Goal: Information Seeking & Learning: Learn about a topic

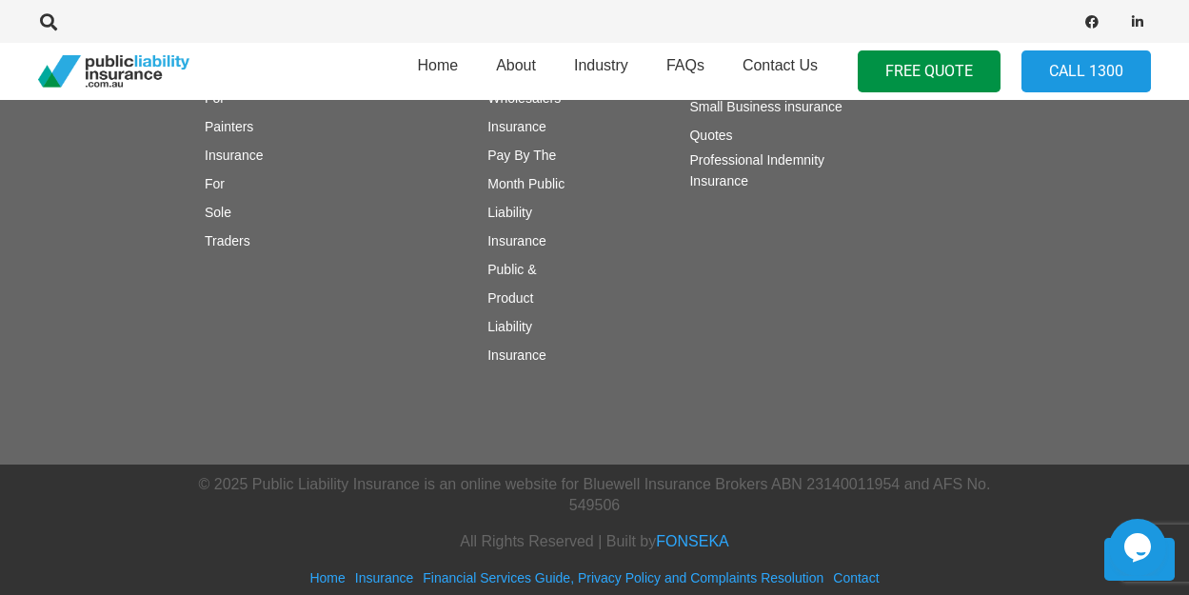
scroll to position [1154, 0]
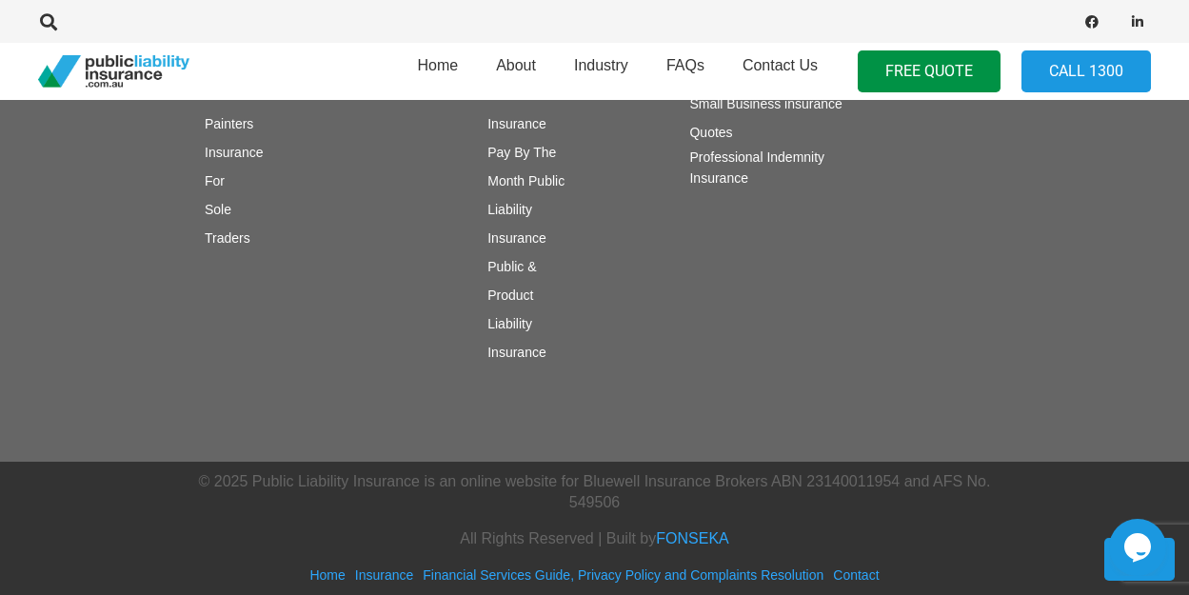
click at [503, 318] on link "Public & Product Liability Insurance" at bounding box center [516, 309] width 58 height 101
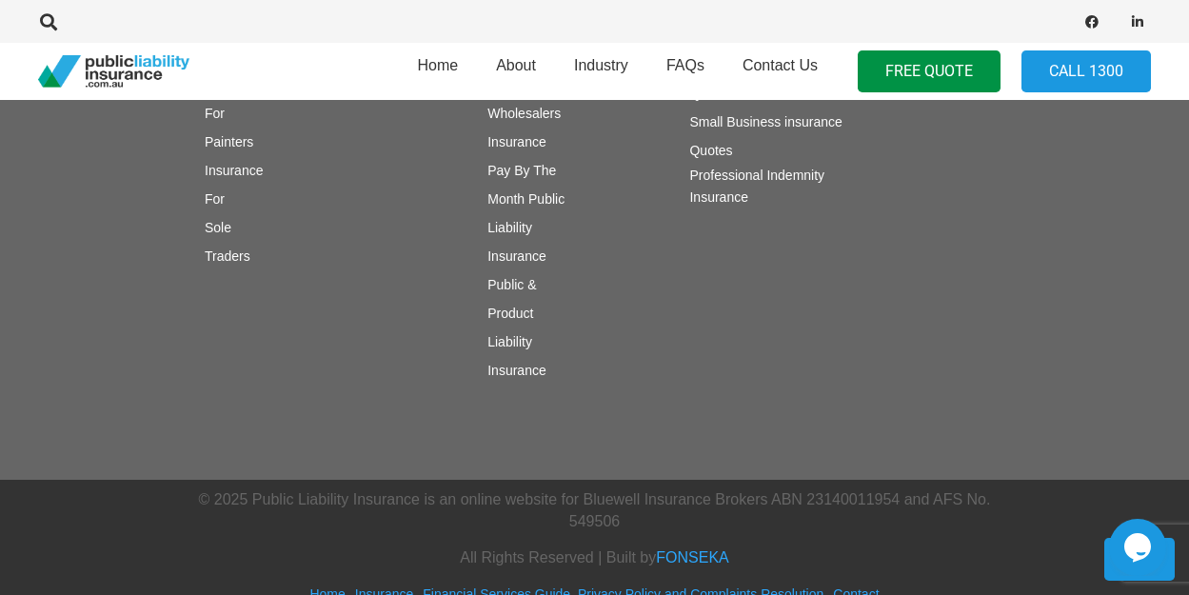
scroll to position [2369, 0]
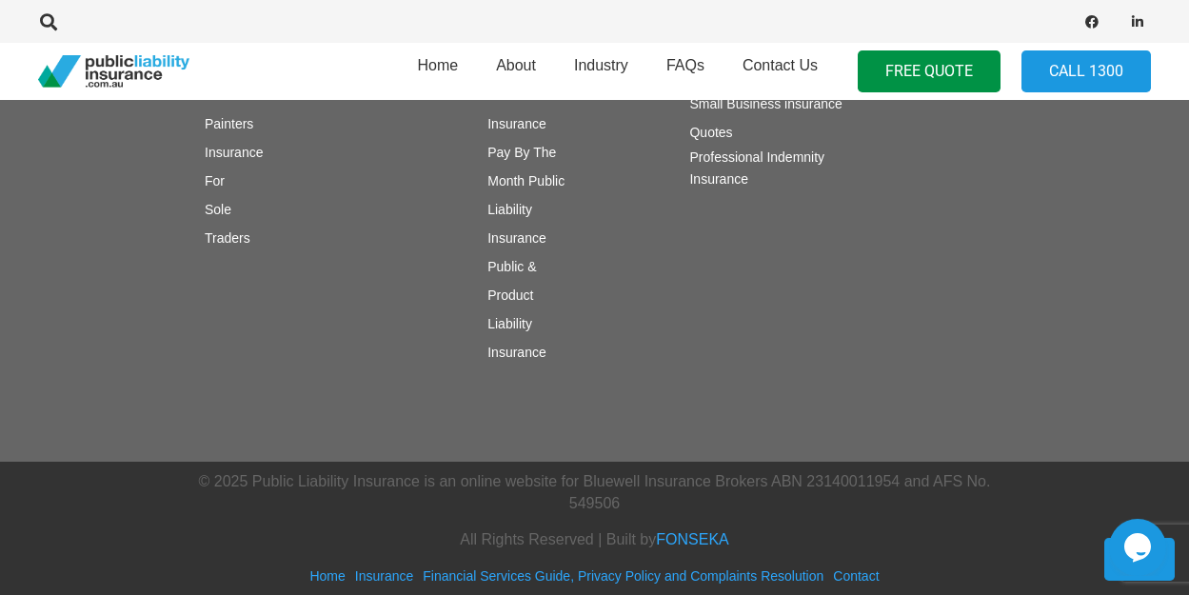
click at [733, 175] on link "Professional Indemnity Insurance" at bounding box center [756, 167] width 135 height 36
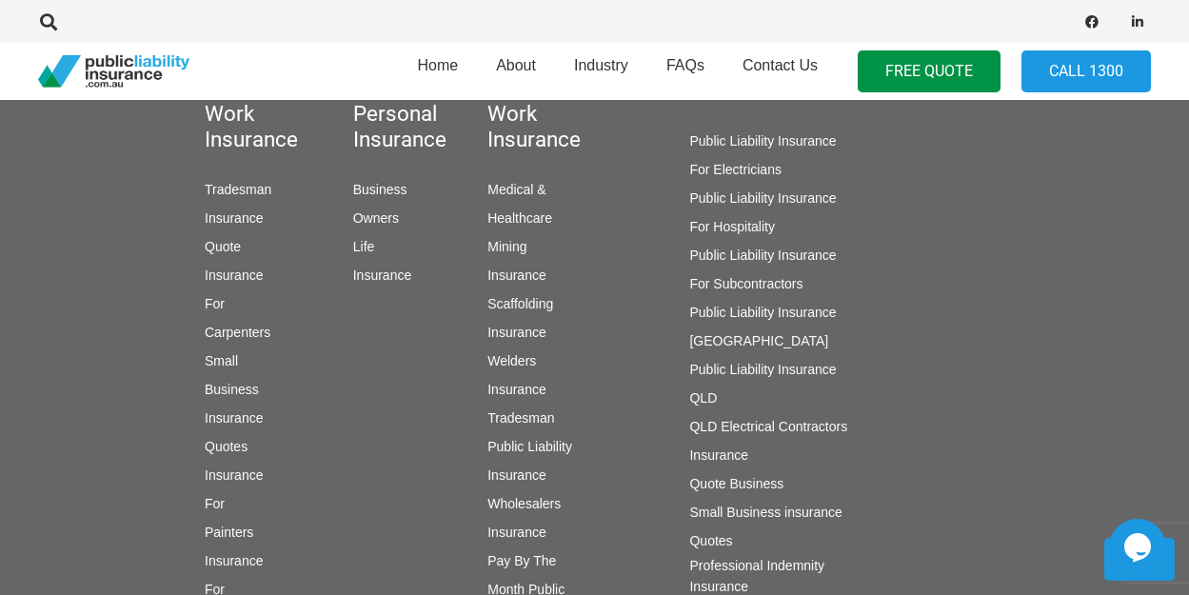
scroll to position [3266, 0]
